Goal: Check status

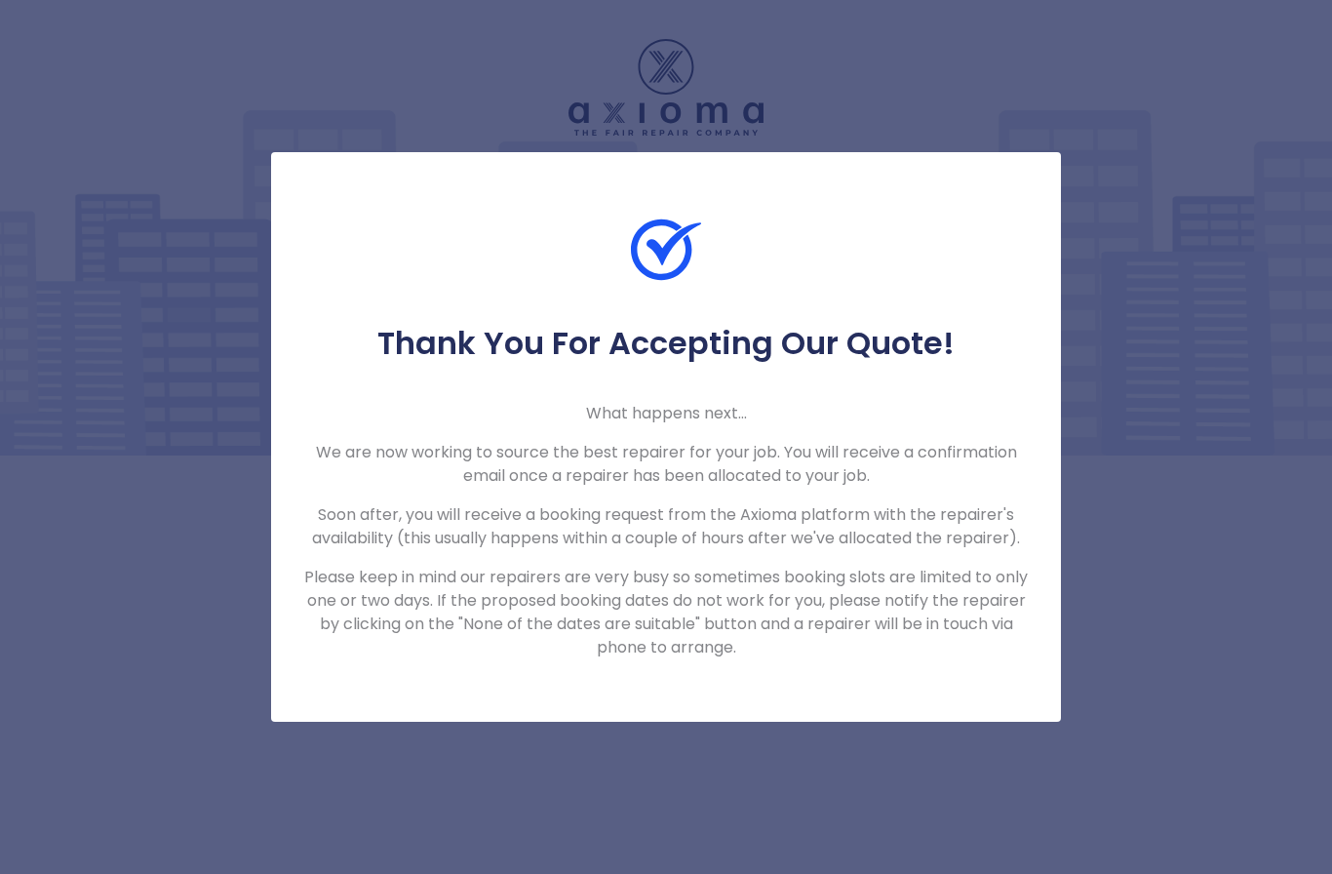
click at [1097, 194] on div "Thank You For Accepting Our Quote! What happens next... We are now working to s…" at bounding box center [666, 437] width 1332 height 874
click at [1193, 319] on div "Thank You For Accepting Our Quote! What happens next... We are now working to s…" at bounding box center [666, 437] width 1332 height 874
click at [1090, 316] on div "Thank You For Accepting Our Quote! What happens next... We are now working to s…" at bounding box center [666, 437] width 1332 height 874
